Goal: Task Accomplishment & Management: Manage account settings

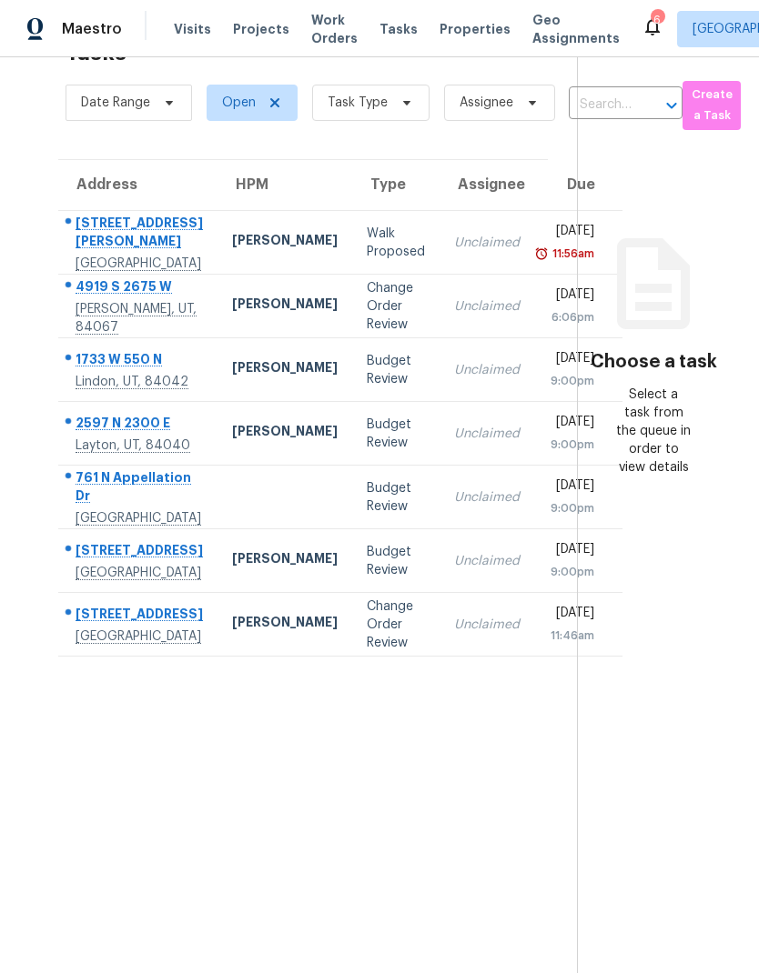
scroll to position [57, 0]
click at [132, 273] on div "[GEOGRAPHIC_DATA]" at bounding box center [138, 264] width 127 height 18
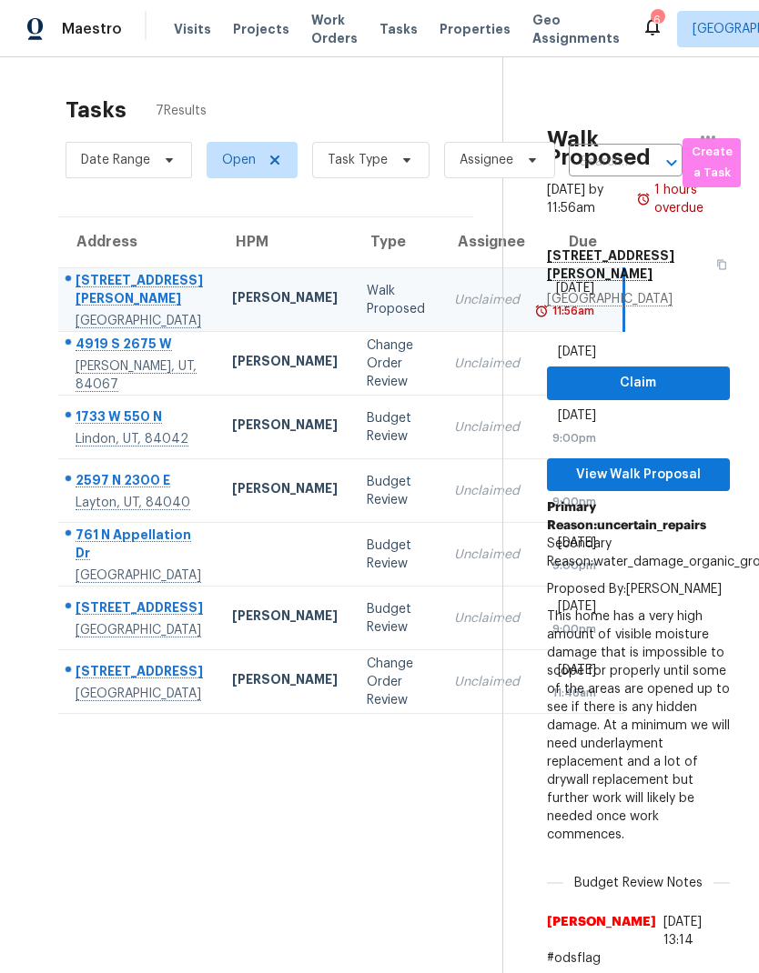
scroll to position [0, 0]
click at [457, 33] on span "Properties" at bounding box center [474, 29] width 71 height 18
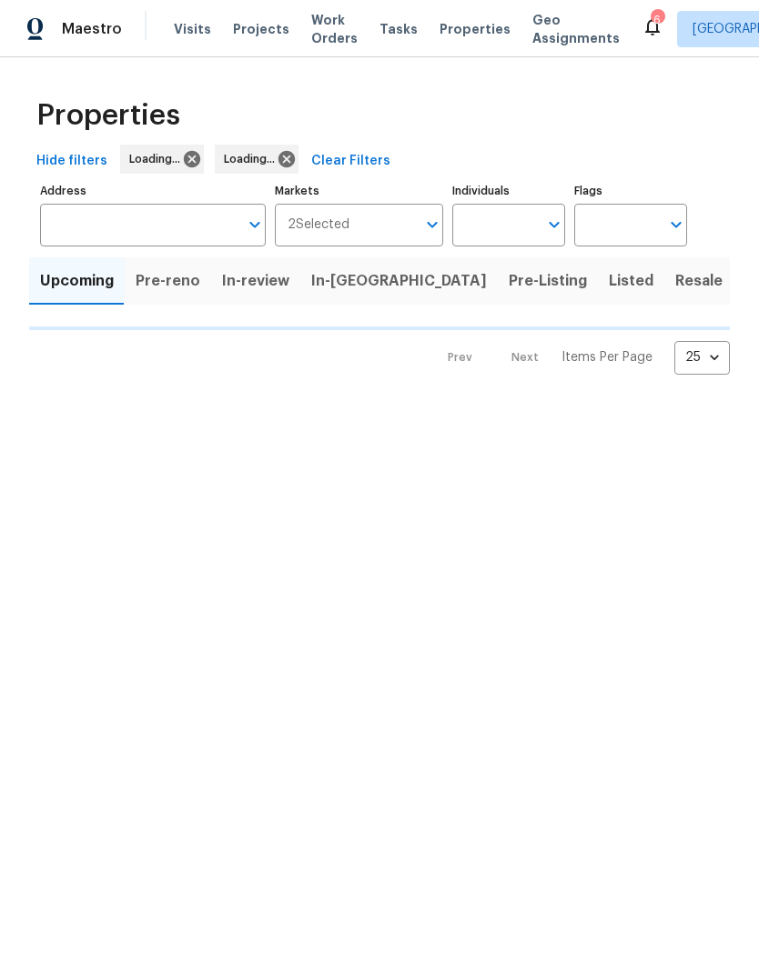
click at [608, 276] on span "Listed" at bounding box center [630, 280] width 45 height 25
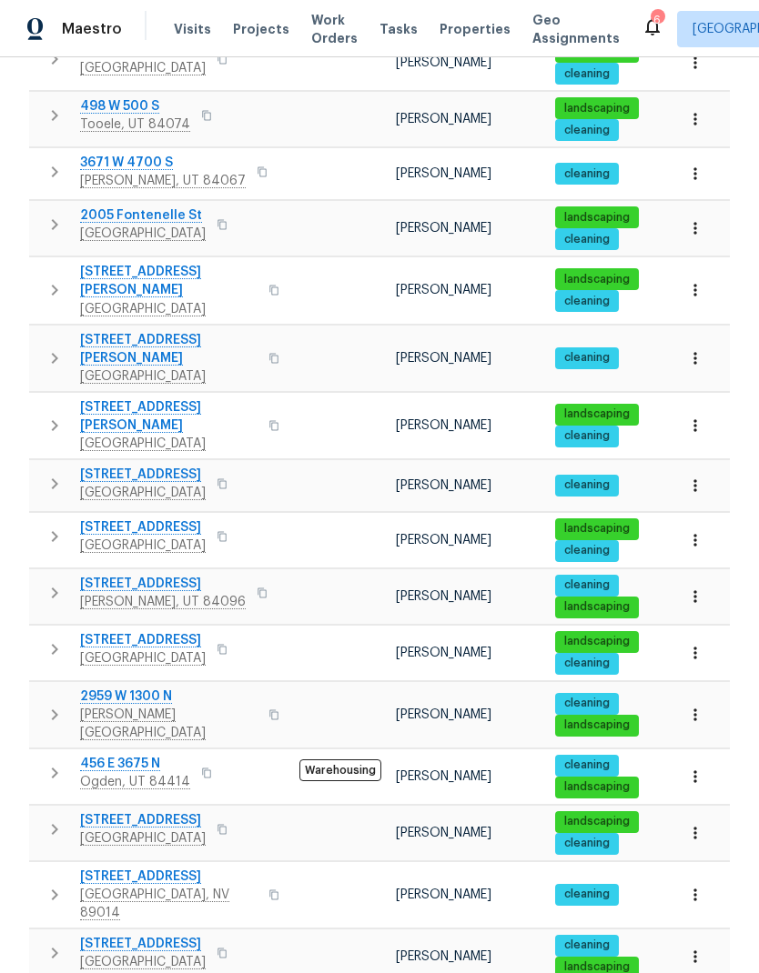
scroll to position [73, 0]
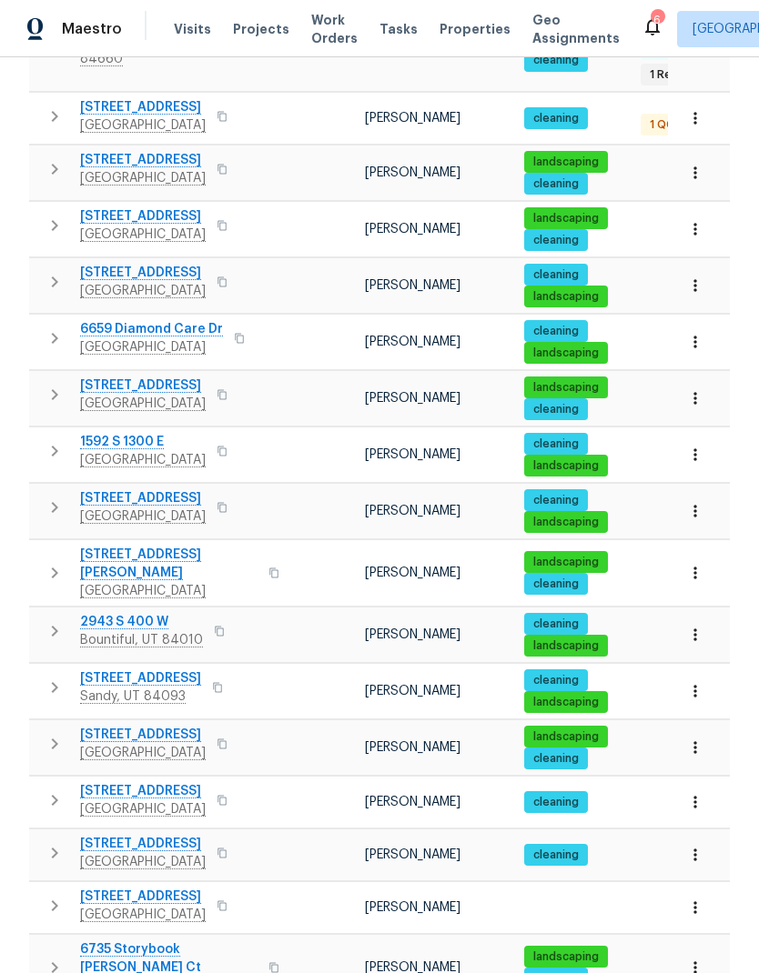
scroll to position [685, 0]
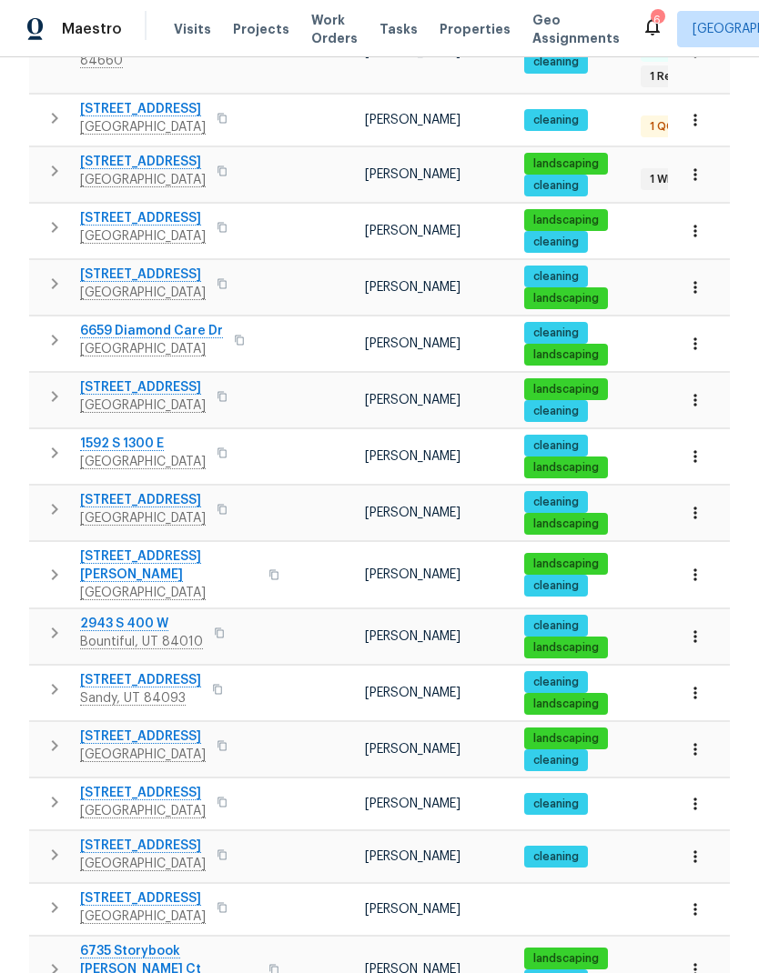
click at [115, 671] on span "[STREET_ADDRESS]" at bounding box center [140, 680] width 121 height 18
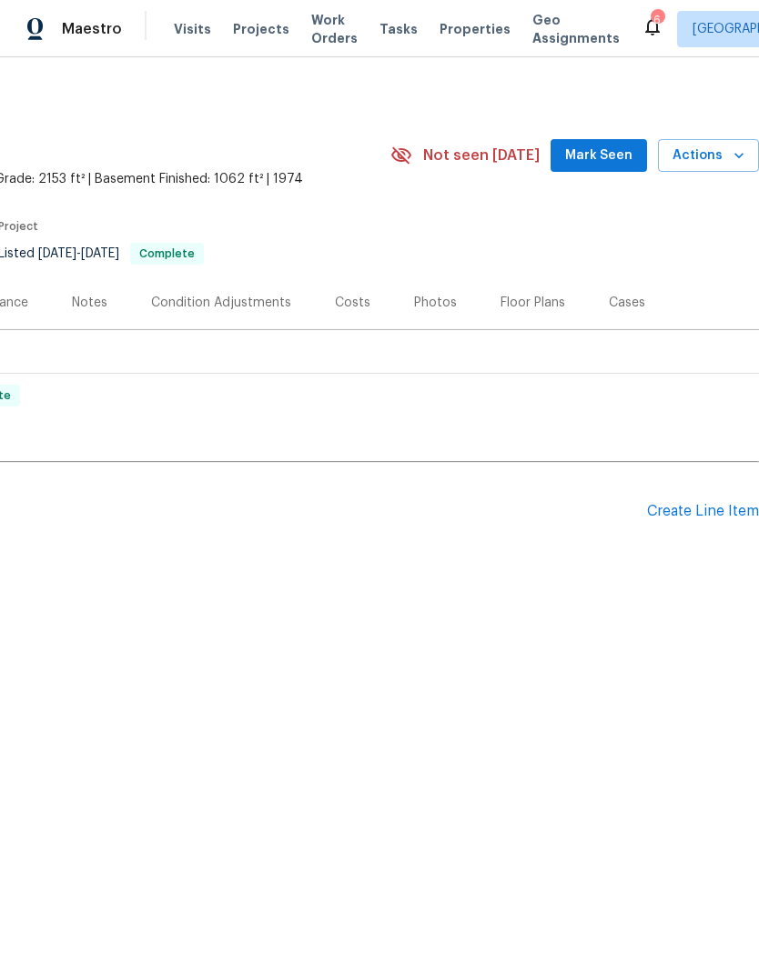
scroll to position [0, 269]
click at [723, 154] on span "Actions" at bounding box center [708, 156] width 72 height 23
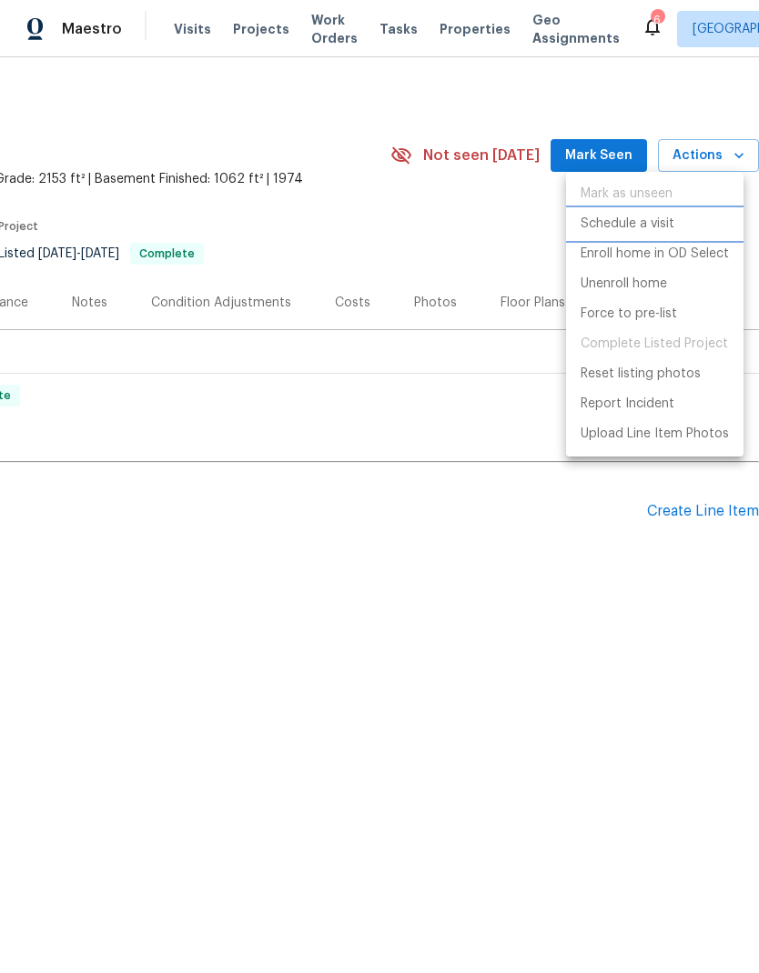
click at [667, 224] on p "Schedule a visit" at bounding box center [627, 224] width 94 height 19
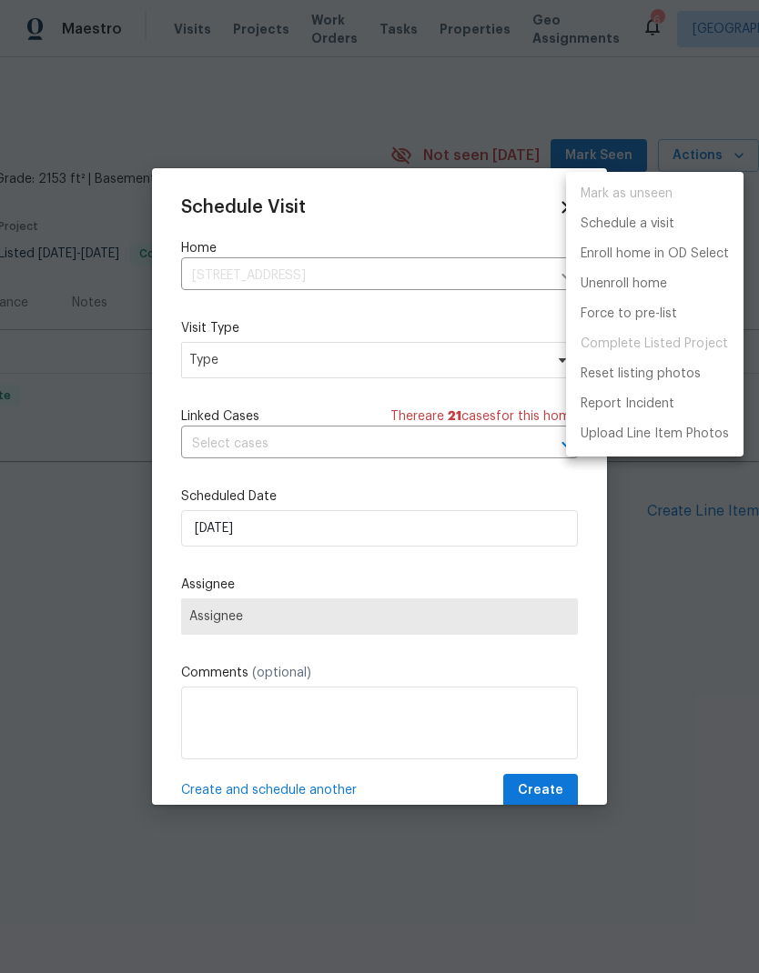
click at [204, 357] on div at bounding box center [379, 486] width 759 height 973
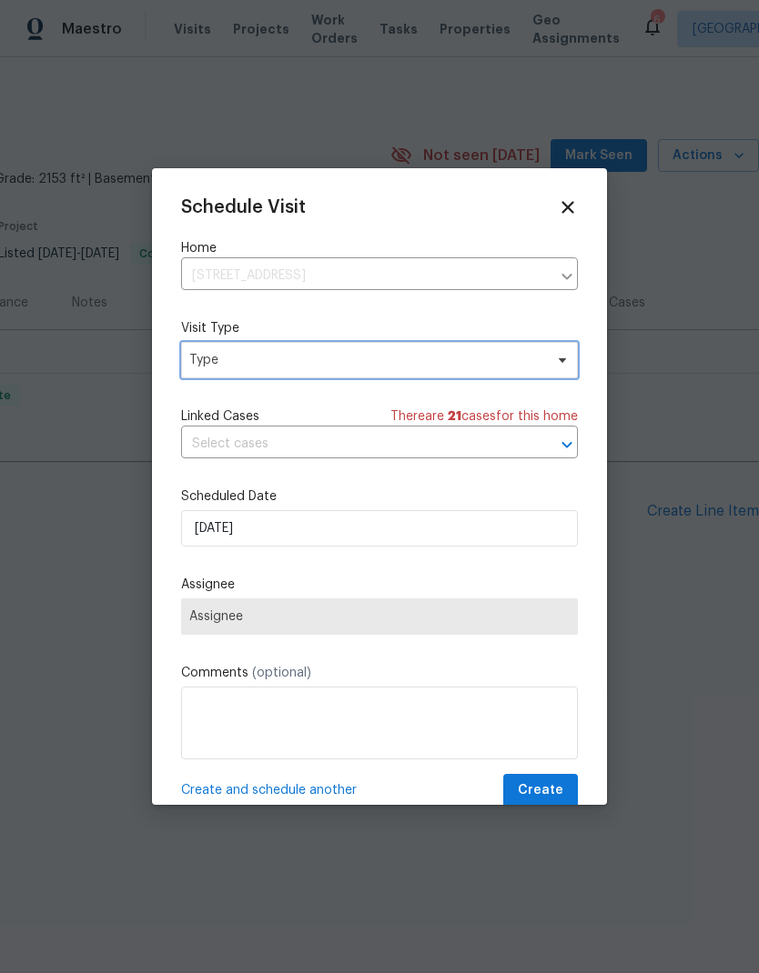
click at [209, 367] on span "Type" at bounding box center [366, 360] width 354 height 18
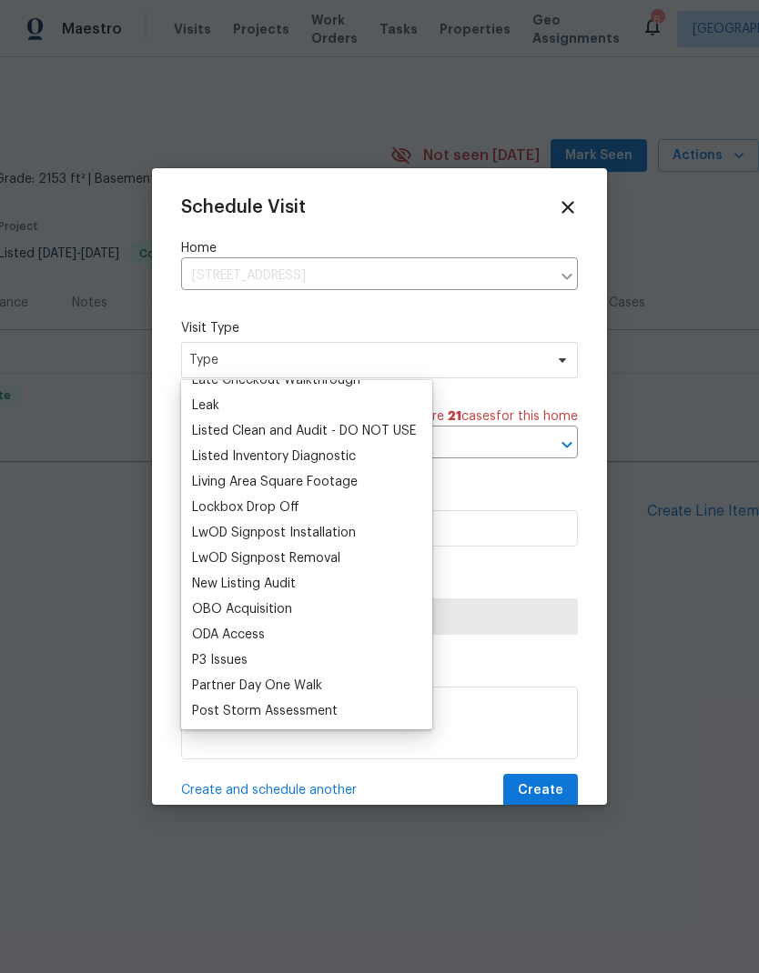
scroll to position [836, 0]
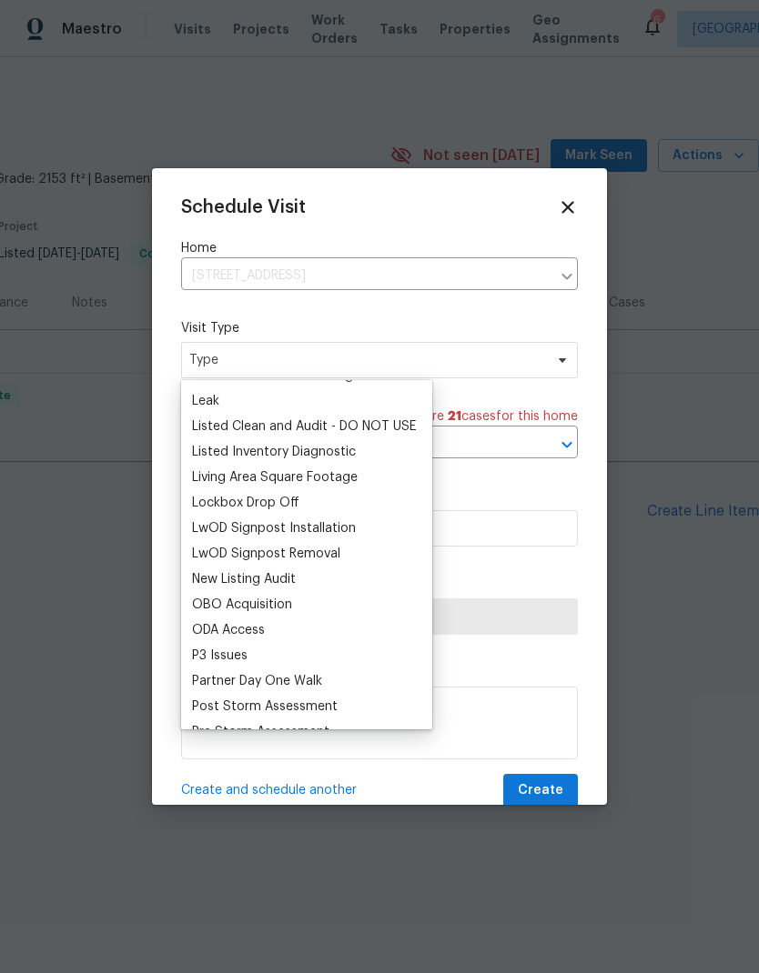
click at [367, 454] on div "Listed Inventory Diagnostic" at bounding box center [306, 451] width 240 height 25
click at [376, 451] on div "Listed Inventory Diagnostic" at bounding box center [306, 451] width 240 height 25
click at [386, 455] on div "Listed Inventory Diagnostic" at bounding box center [306, 451] width 240 height 25
click at [230, 451] on div "Listed Inventory Diagnostic" at bounding box center [274, 452] width 164 height 18
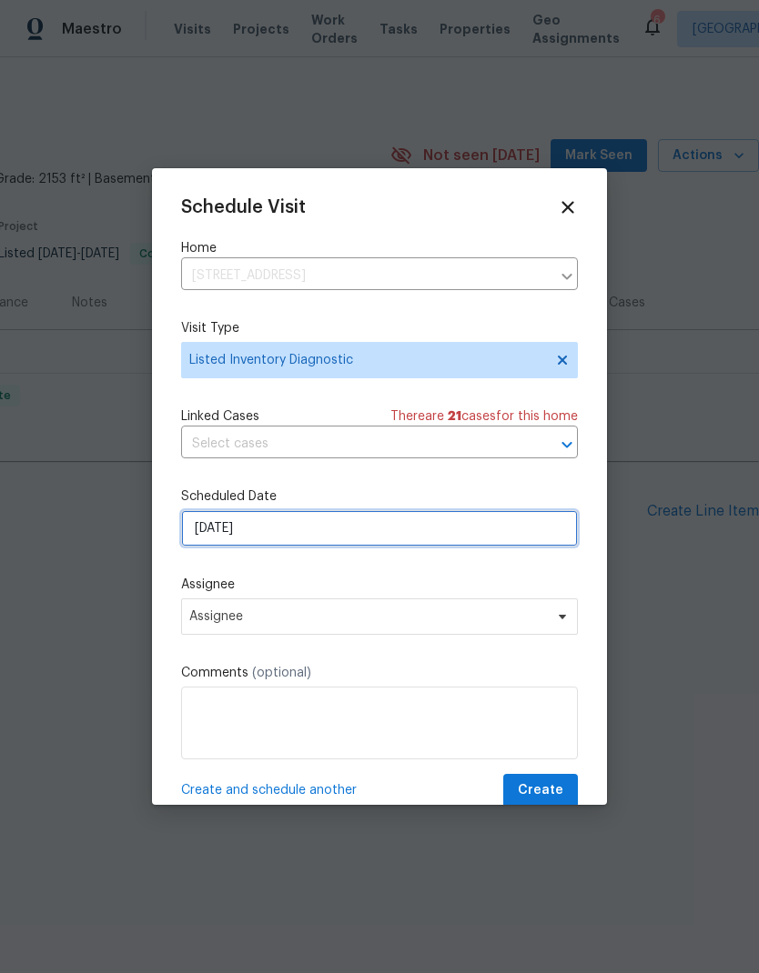
click at [211, 540] on input "9/18/2025" at bounding box center [379, 528] width 397 height 36
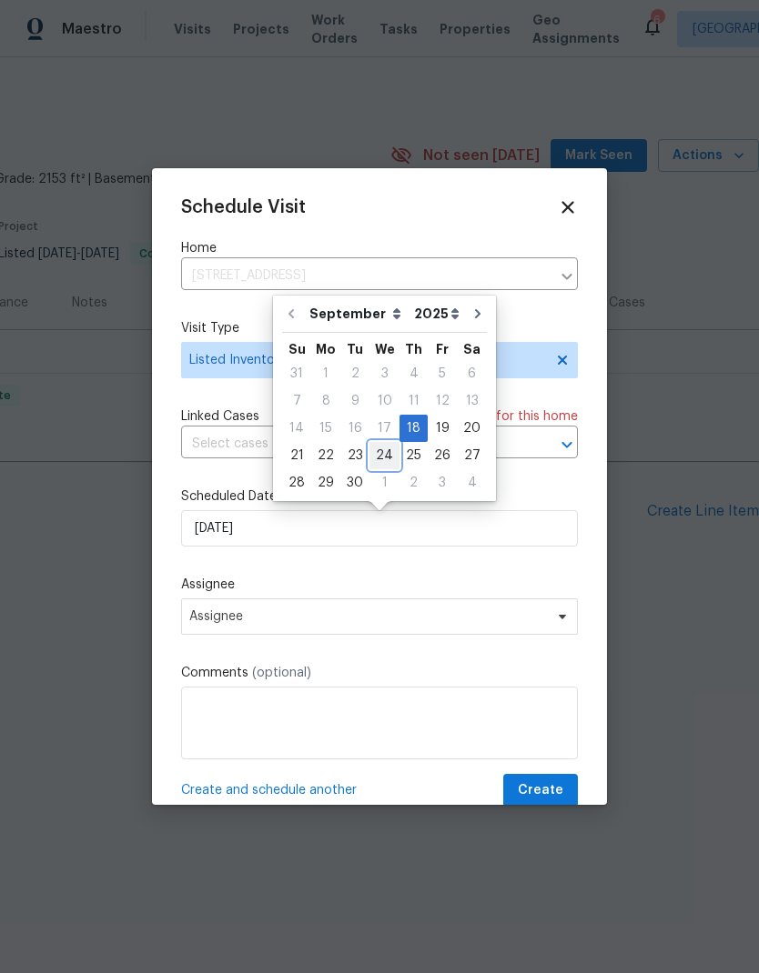
click at [385, 456] on div "24" at bounding box center [384, 455] width 30 height 25
type input "9/24/2025"
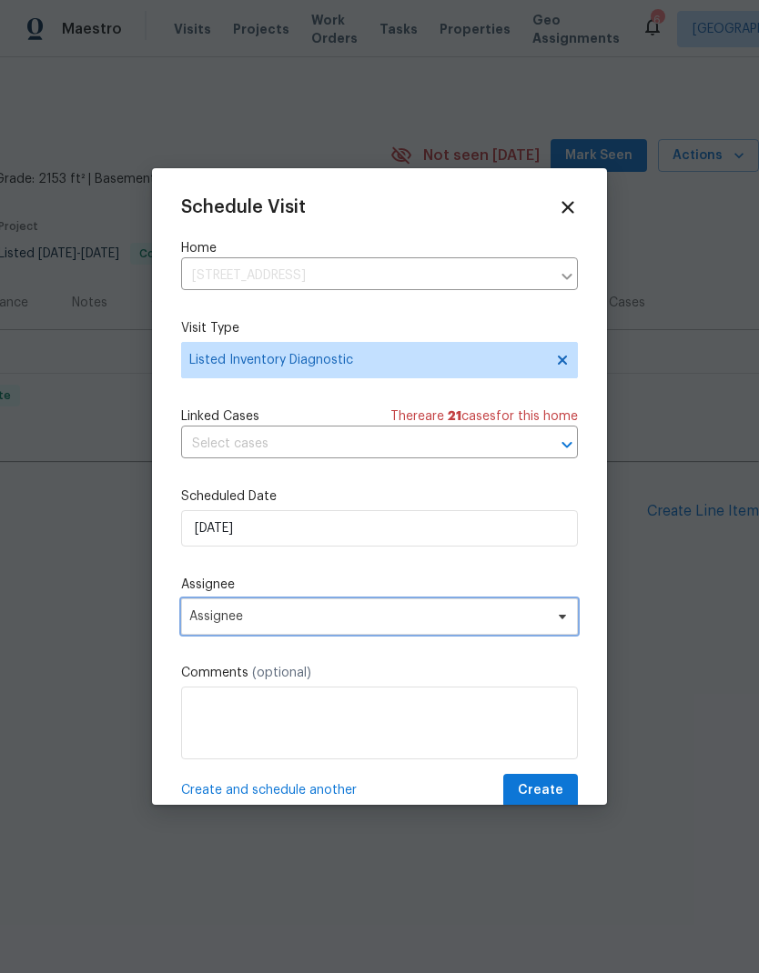
click at [408, 624] on span "Assignee" at bounding box center [367, 616] width 357 height 15
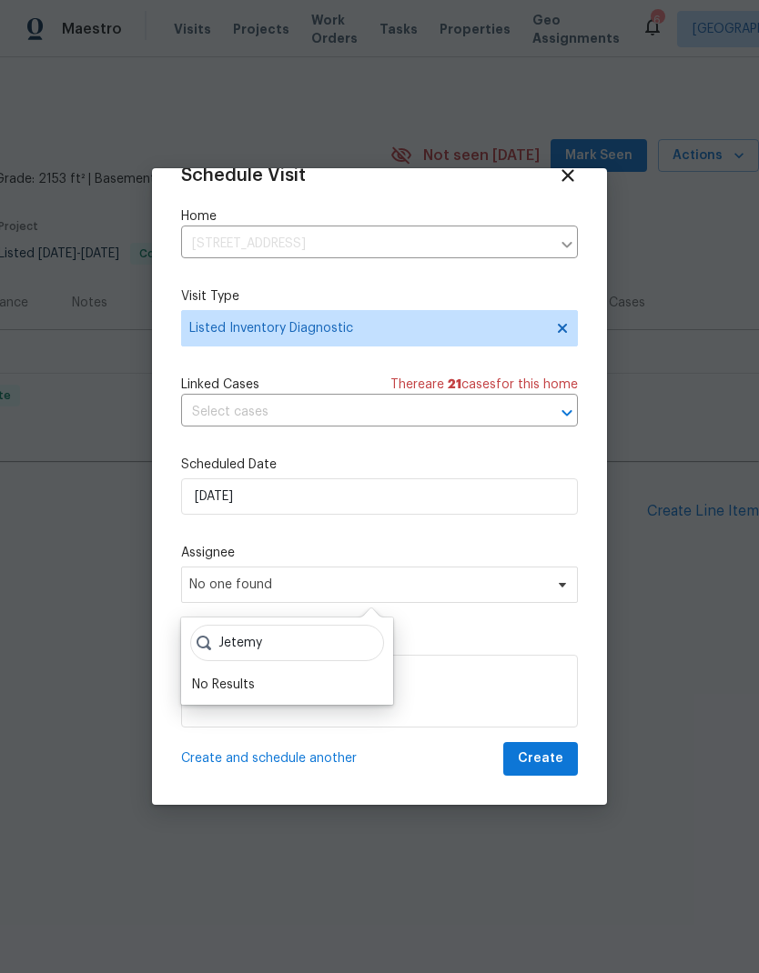
scroll to position [35, 0]
type input "Jeremy"
click at [278, 682] on div "[PERSON_NAME]" at bounding box center [240, 685] width 96 height 18
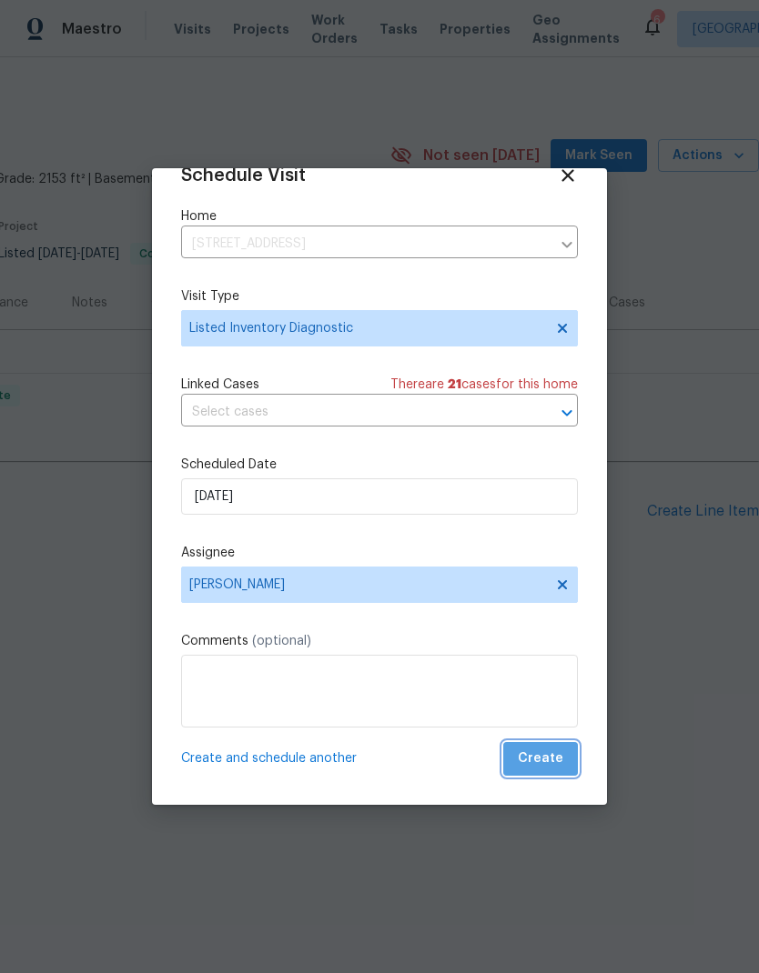
click at [546, 759] on span "Create" at bounding box center [540, 759] width 45 height 23
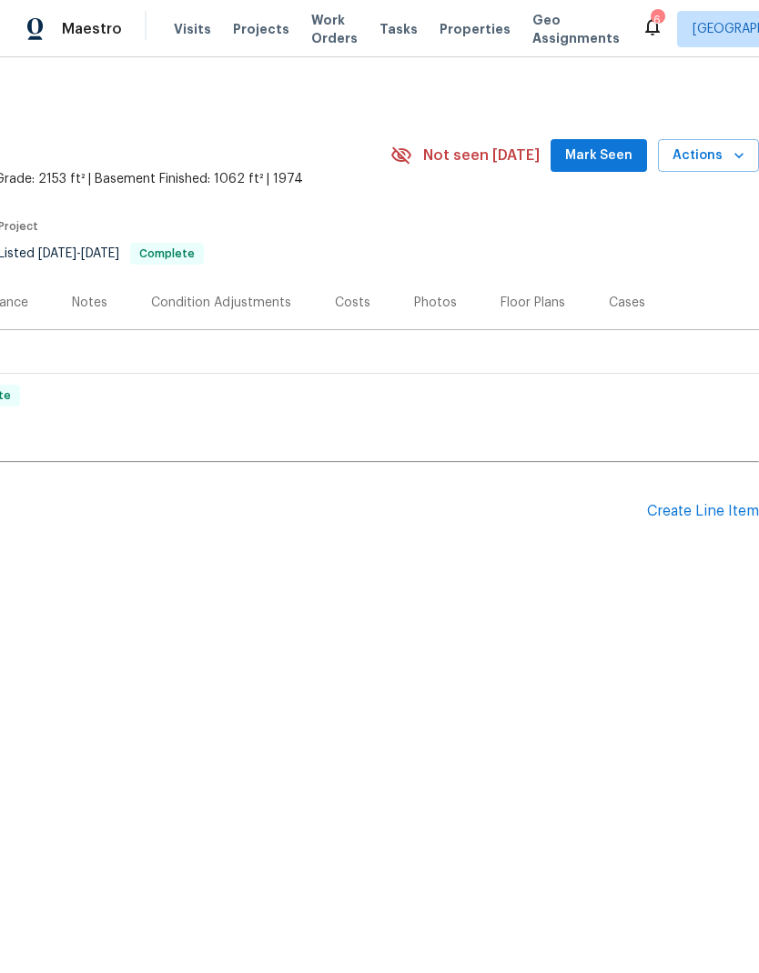
click at [186, 35] on span "Visits" at bounding box center [192, 29] width 37 height 18
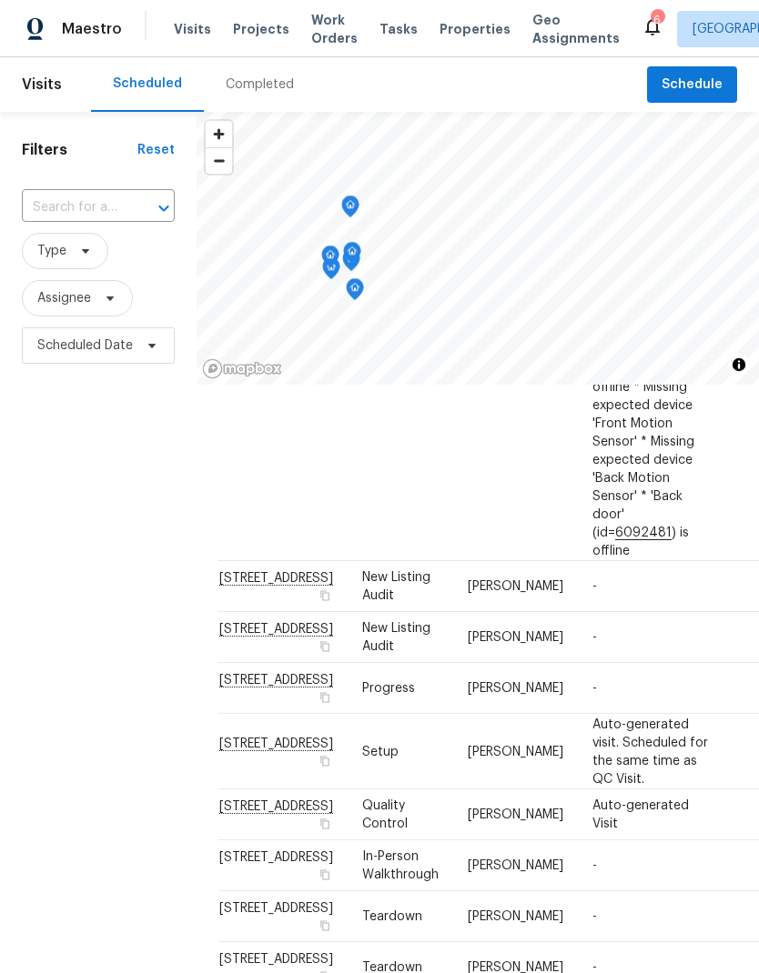
scroll to position [1111, 0]
click at [0, 0] on icon at bounding box center [0, 0] width 0 height 0
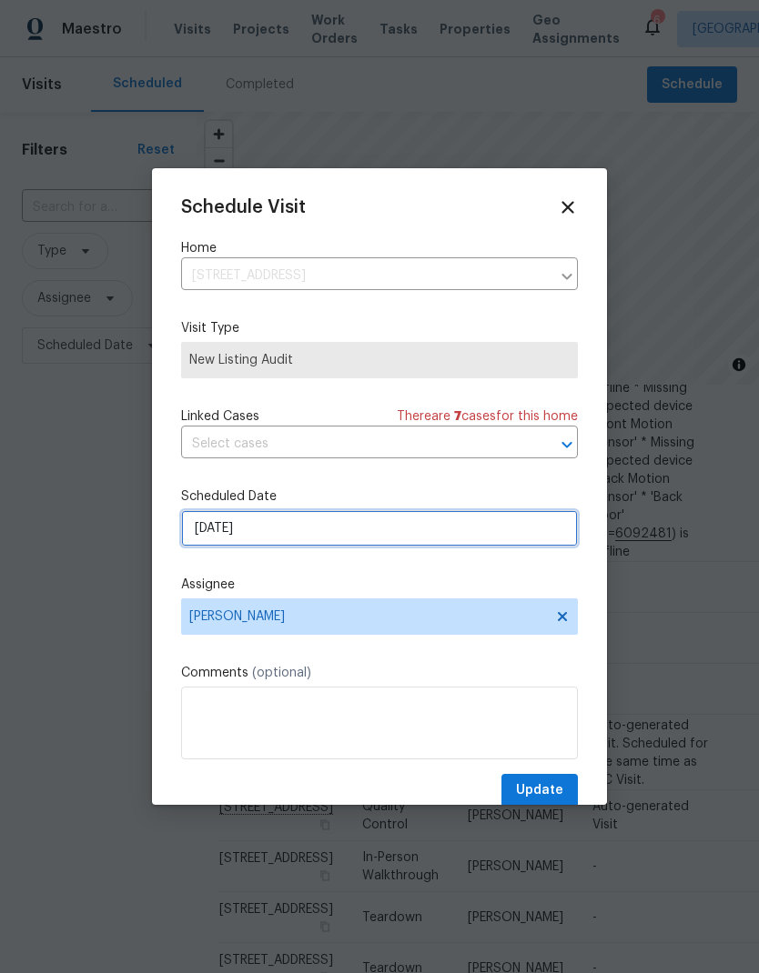
click at [469, 538] on input "9/17/2025" at bounding box center [379, 528] width 397 height 36
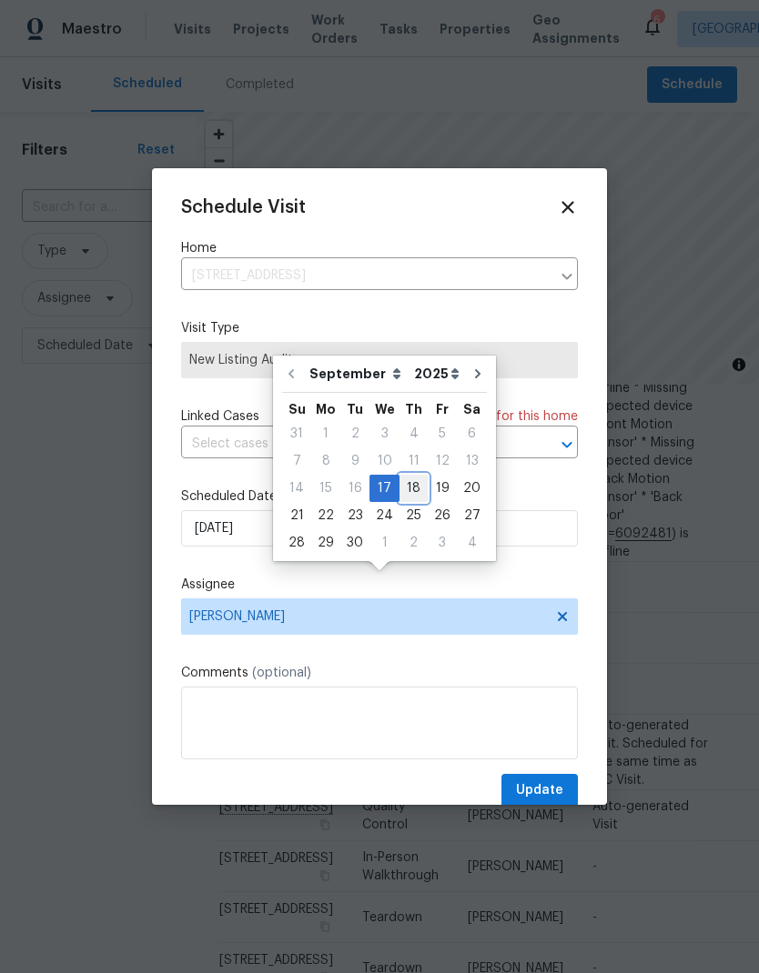
click at [408, 476] on div "18" at bounding box center [413, 488] width 28 height 25
type input "9/18/2025"
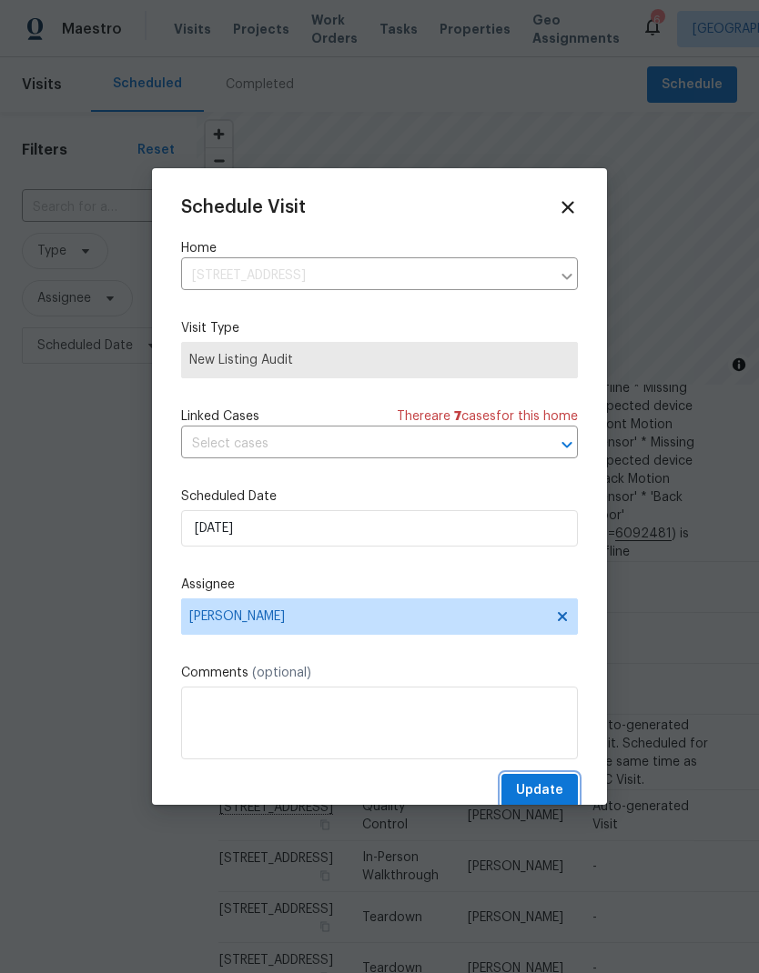
click at [545, 786] on span "Update" at bounding box center [539, 790] width 47 height 23
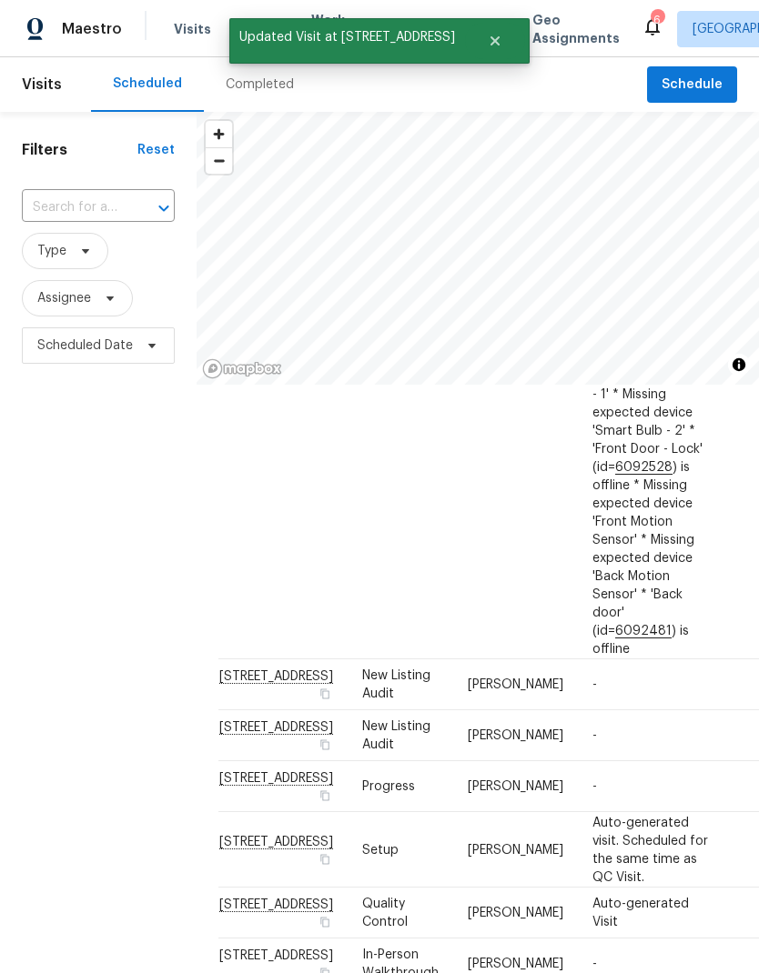
scroll to position [1011, 0]
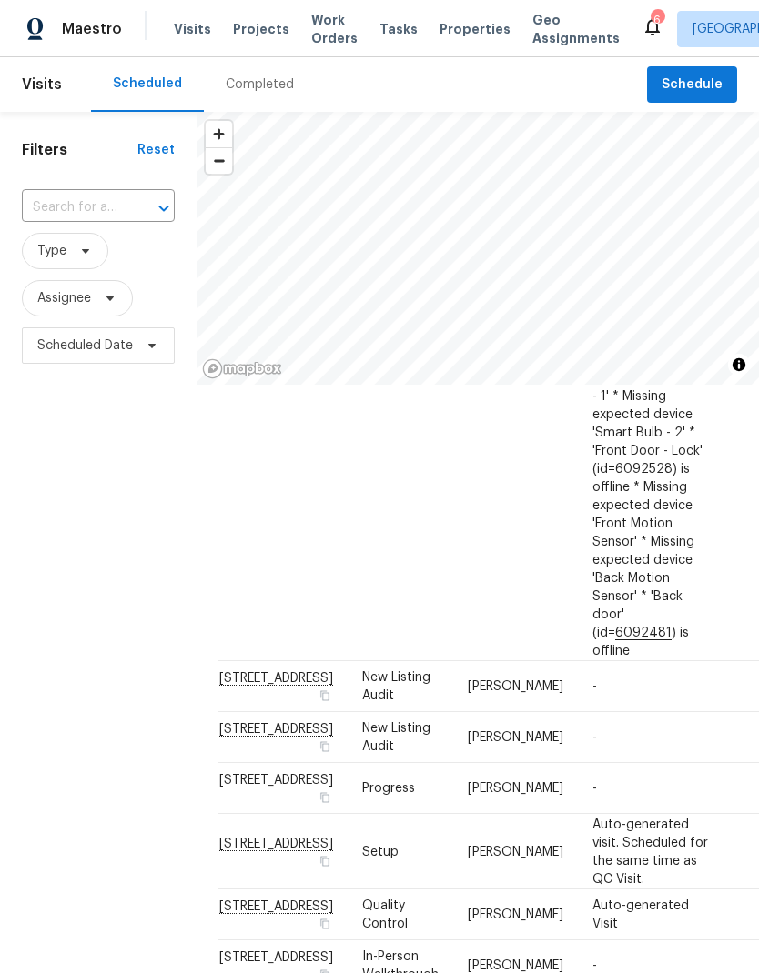
click at [0, 0] on icon at bounding box center [0, 0] width 0 height 0
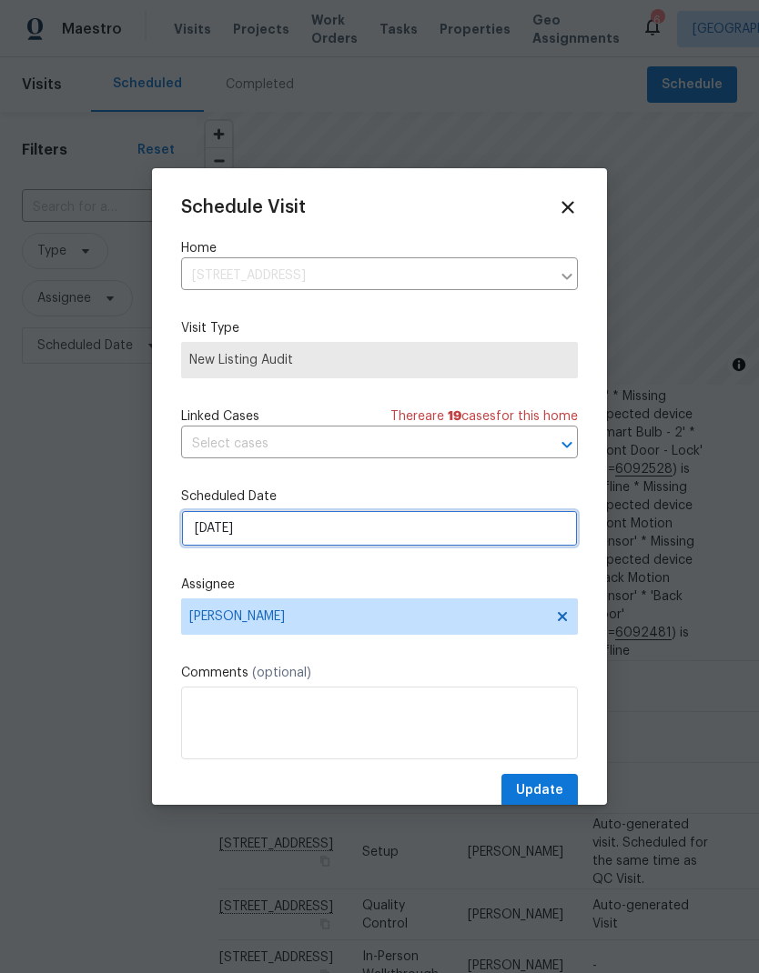
click at [456, 537] on input "9/17/2025" at bounding box center [379, 528] width 397 height 36
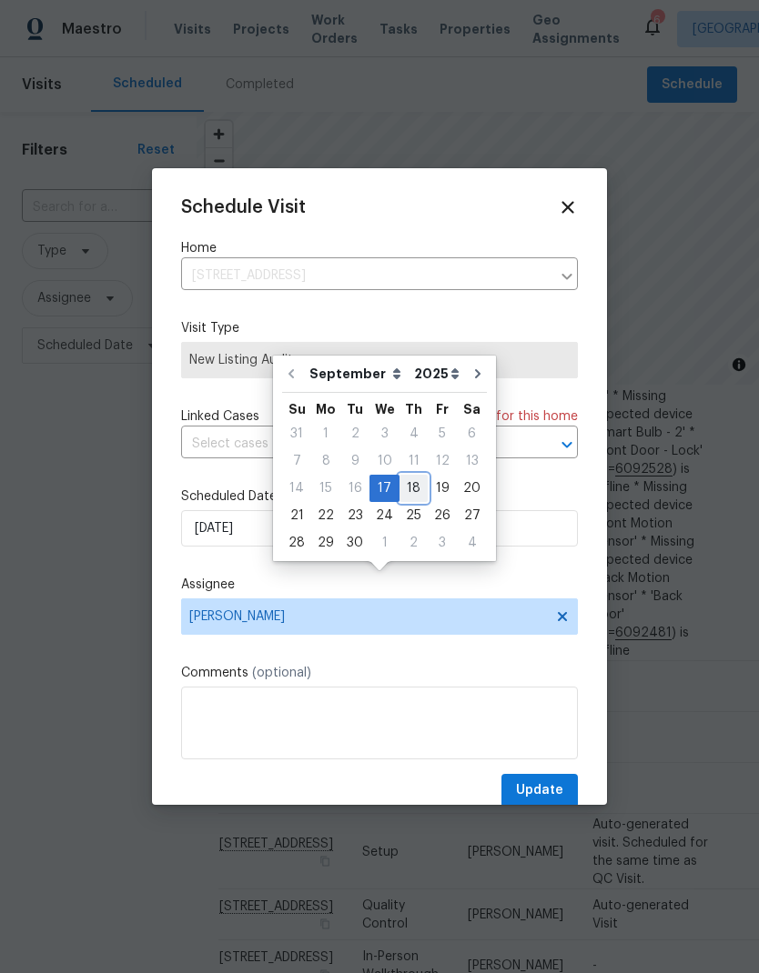
click at [407, 476] on div "18" at bounding box center [413, 488] width 28 height 25
type input "9/18/2025"
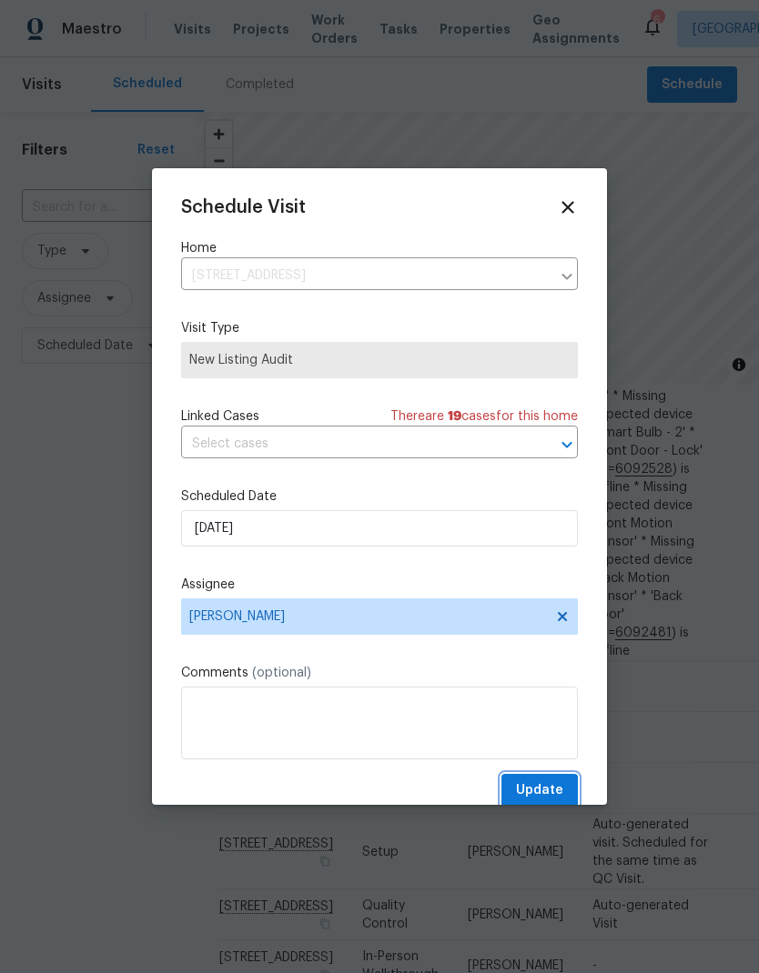
click at [548, 784] on span "Update" at bounding box center [539, 790] width 47 height 23
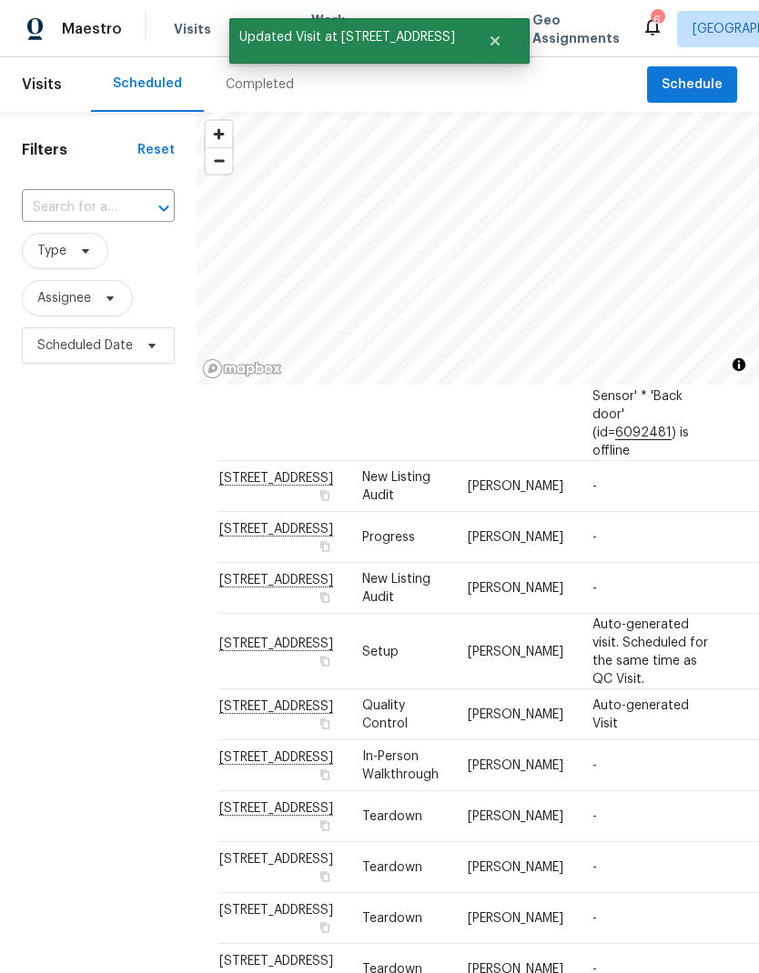
scroll to position [1205, 0]
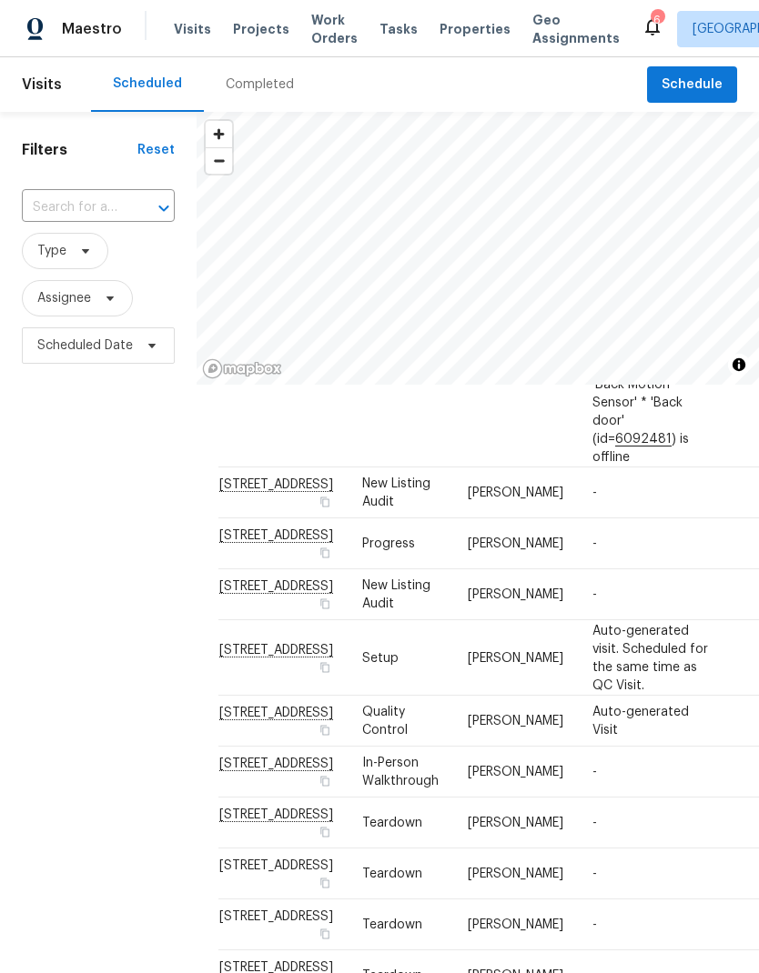
click at [0, 0] on span at bounding box center [0, 0] width 0 height 0
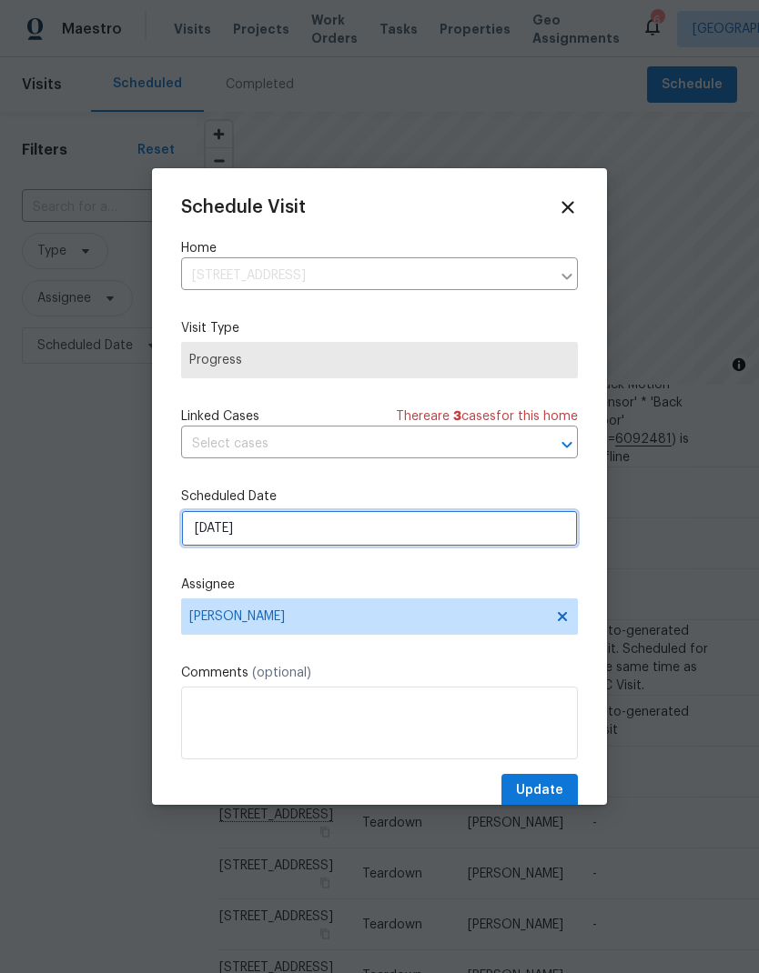
click at [199, 538] on input "9/18/2025" at bounding box center [379, 528] width 397 height 36
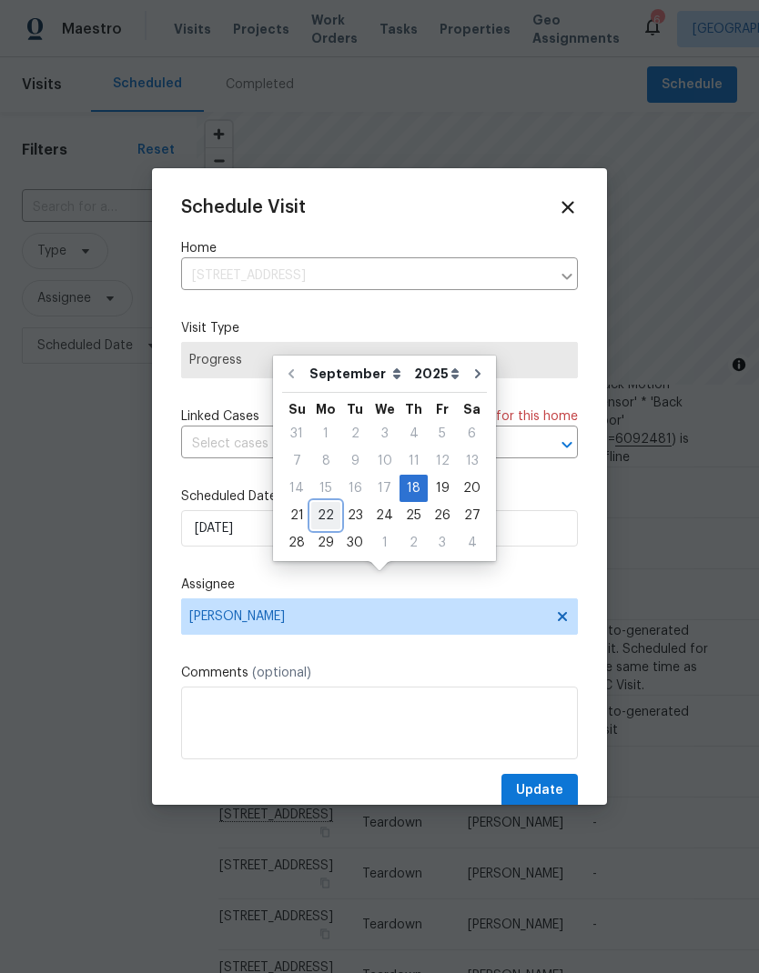
click at [327, 503] on div "22" at bounding box center [325, 515] width 29 height 25
type input "9/22/2025"
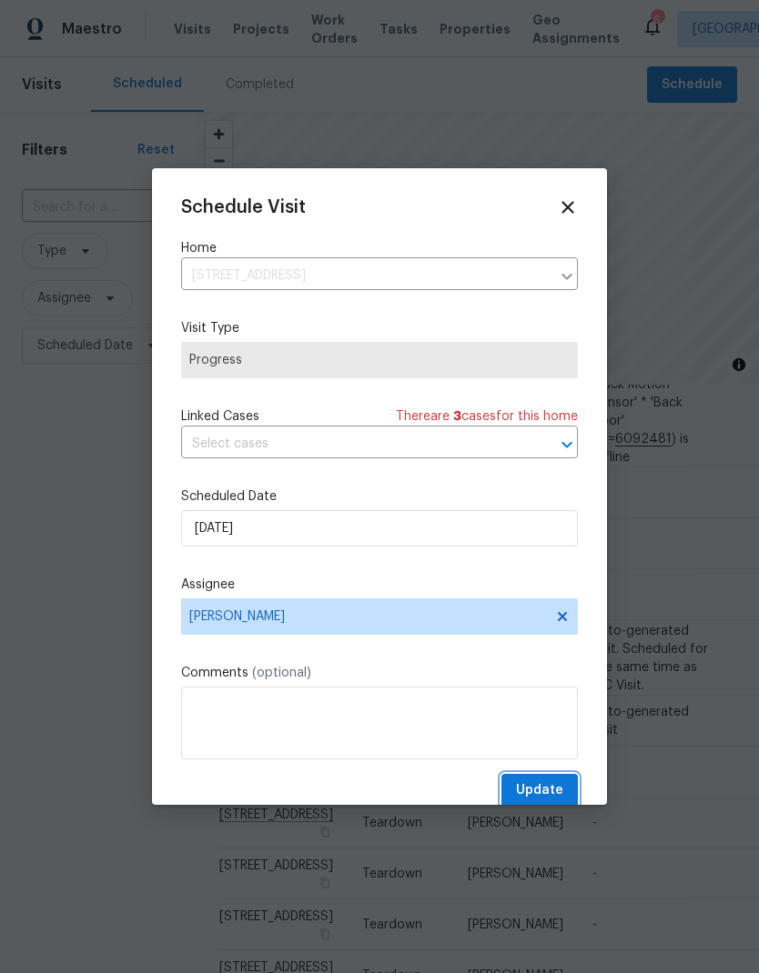
click at [544, 785] on span "Update" at bounding box center [539, 790] width 47 height 23
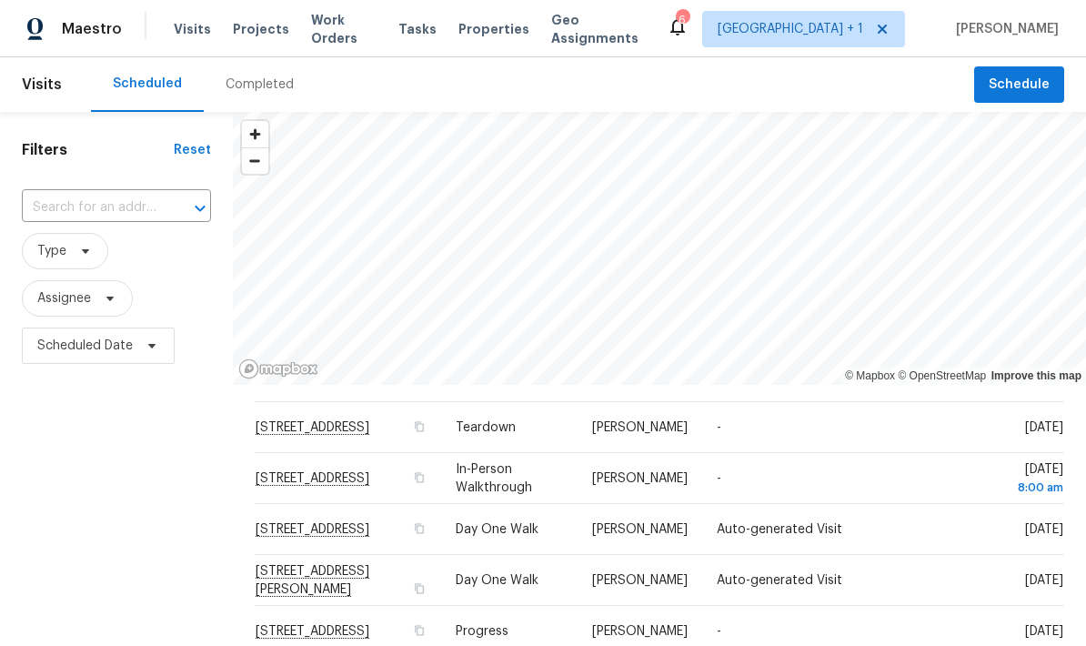
scroll to position [0, 0]
